Goal: Information Seeking & Learning: Learn about a topic

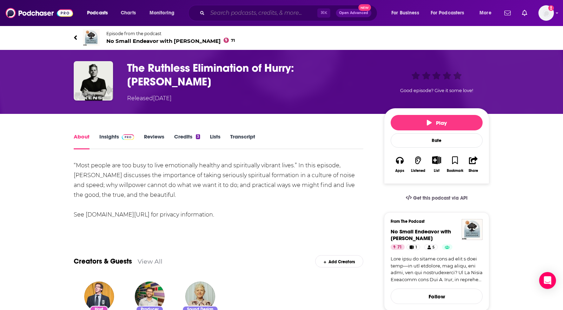
scroll to position [9, 0]
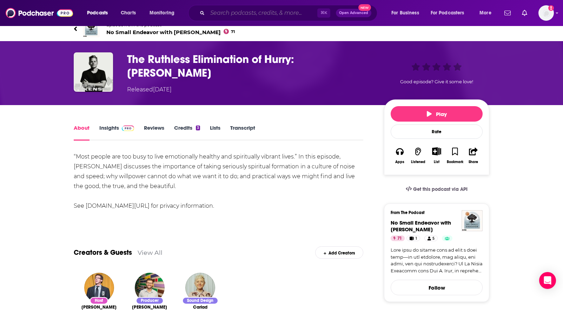
click at [223, 13] on input "Search podcasts, credits, & more..." at bounding box center [263, 12] width 110 height 11
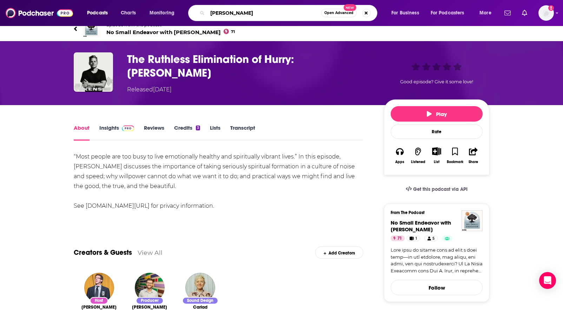
type input "[PERSON_NAME]"
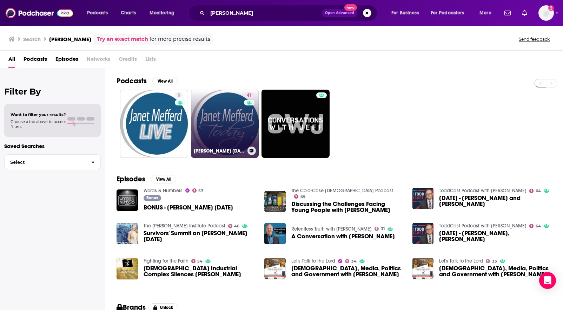
click at [231, 126] on link "41 [PERSON_NAME] [DATE]" at bounding box center [225, 124] width 68 height 68
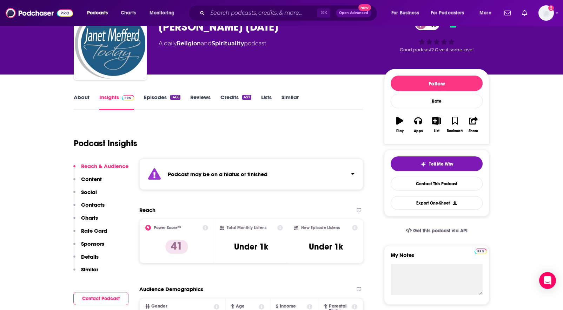
scroll to position [57, 0]
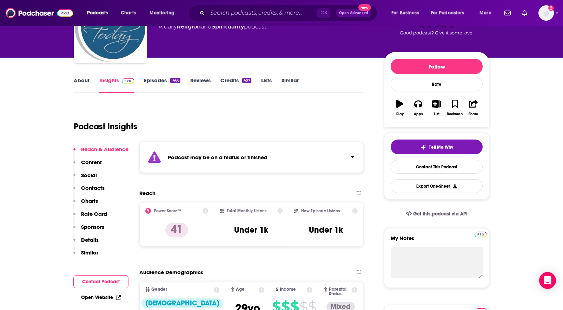
click at [161, 80] on link "Episodes 1466" at bounding box center [162, 85] width 37 height 16
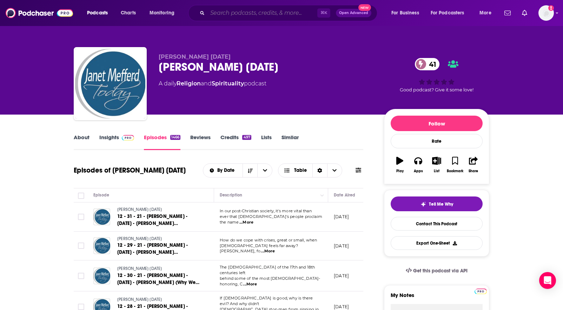
click at [258, 12] on input "Search podcasts, credits, & more..." at bounding box center [263, 12] width 110 height 11
